Goal: Information Seeking & Learning: Learn about a topic

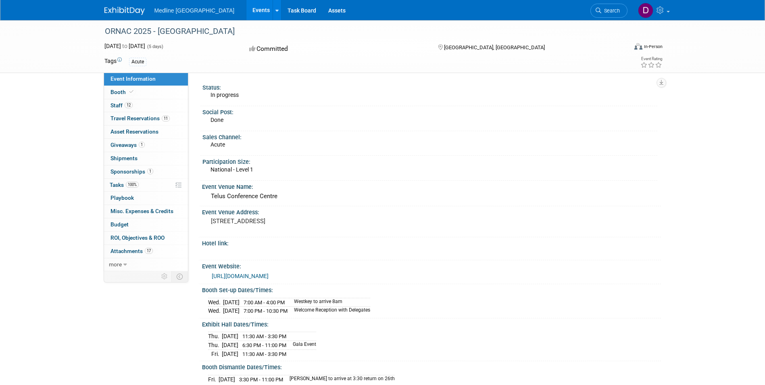
click at [246, 11] on link "Events" at bounding box center [260, 10] width 29 height 20
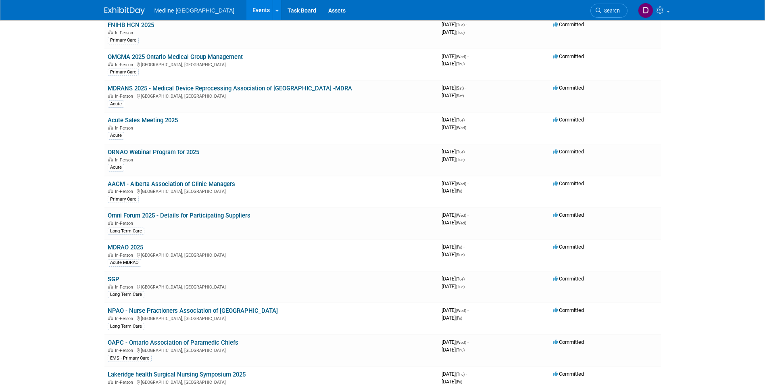
scroll to position [81, 0]
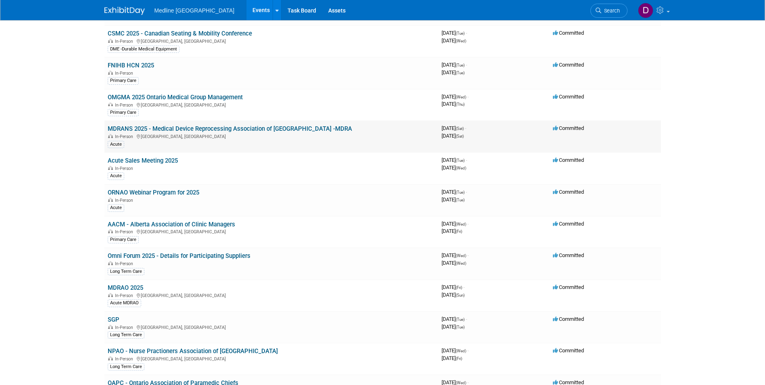
click at [184, 130] on link "MDRANS 2025 - Medical Device Reprocessing Association of [GEOGRAPHIC_DATA] -MDRA" at bounding box center [230, 128] width 244 height 7
click at [134, 287] on link "MDRAO 2025" at bounding box center [125, 287] width 35 height 7
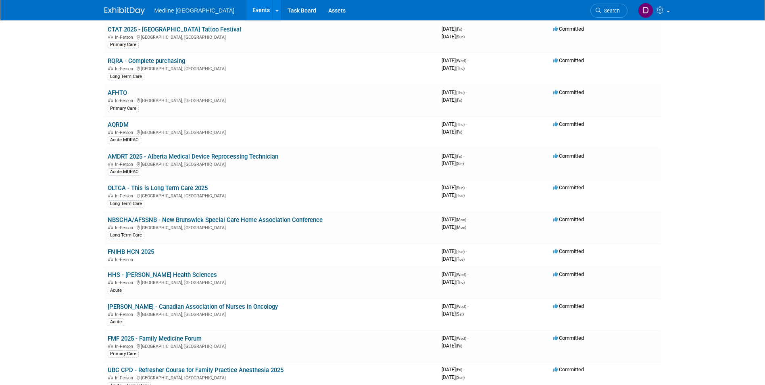
scroll to position [887, 0]
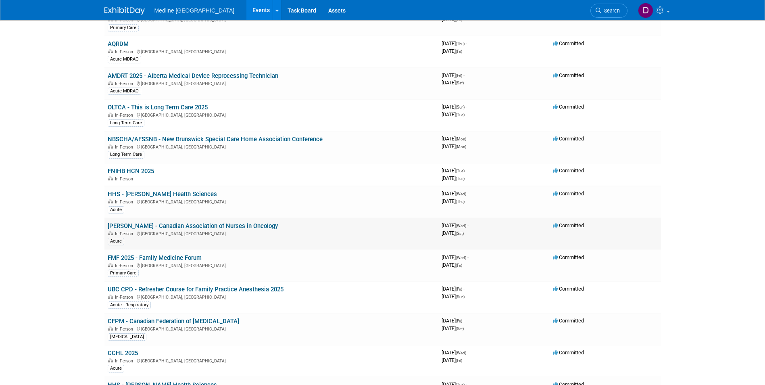
click at [189, 227] on link "[PERSON_NAME] - Canadian Association of Nurses in Oncology" at bounding box center [193, 225] width 170 height 7
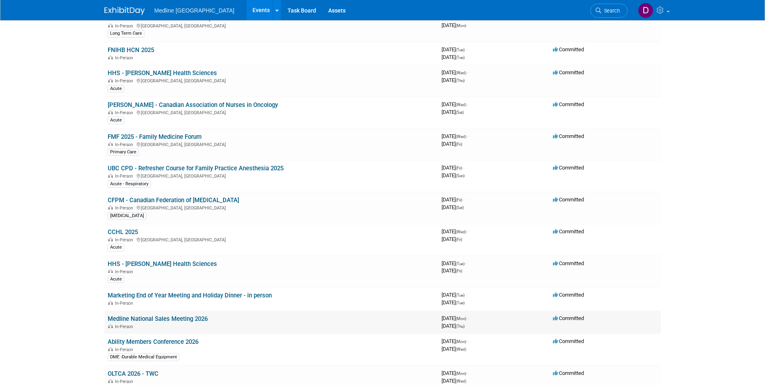
click at [165, 315] on link "Medline National Sales Meeting 2026" at bounding box center [158, 318] width 100 height 7
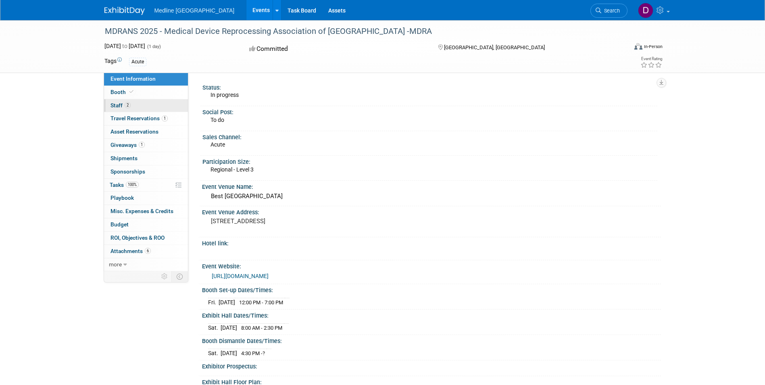
click at [125, 103] on span "2" at bounding box center [128, 105] width 6 height 6
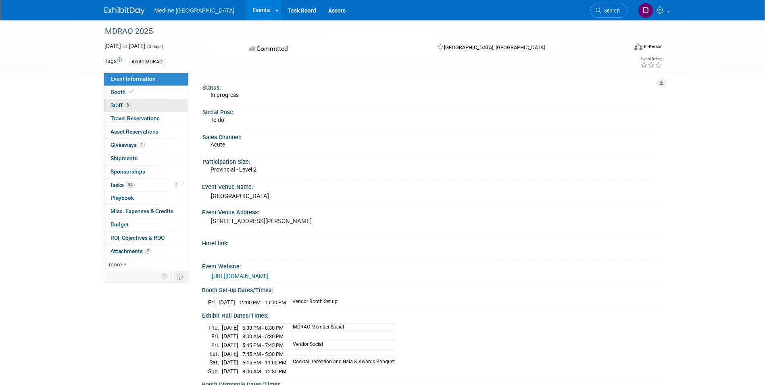
click at [135, 106] on link "3 Staff 3" at bounding box center [146, 105] width 84 height 13
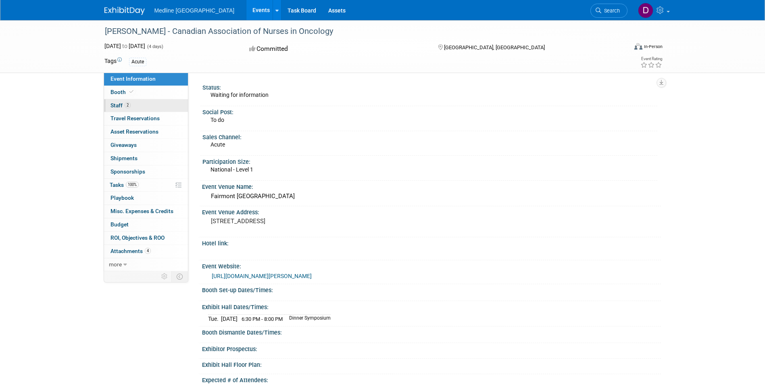
click at [127, 110] on link "2 Staff 2" at bounding box center [146, 105] width 84 height 13
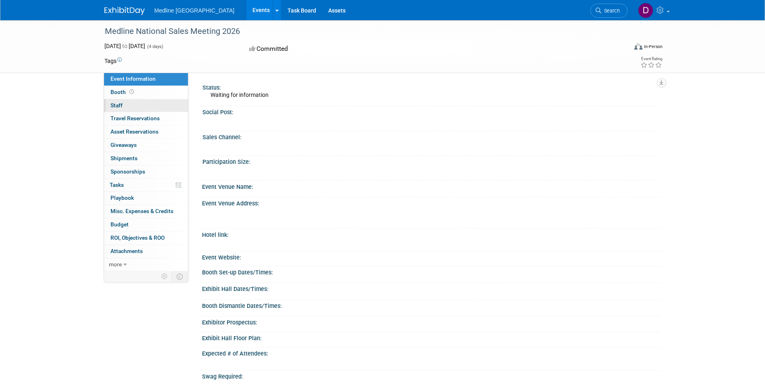
click at [132, 104] on link "0 Staff 0" at bounding box center [146, 105] width 84 height 13
